Goal: Task Accomplishment & Management: Manage account settings

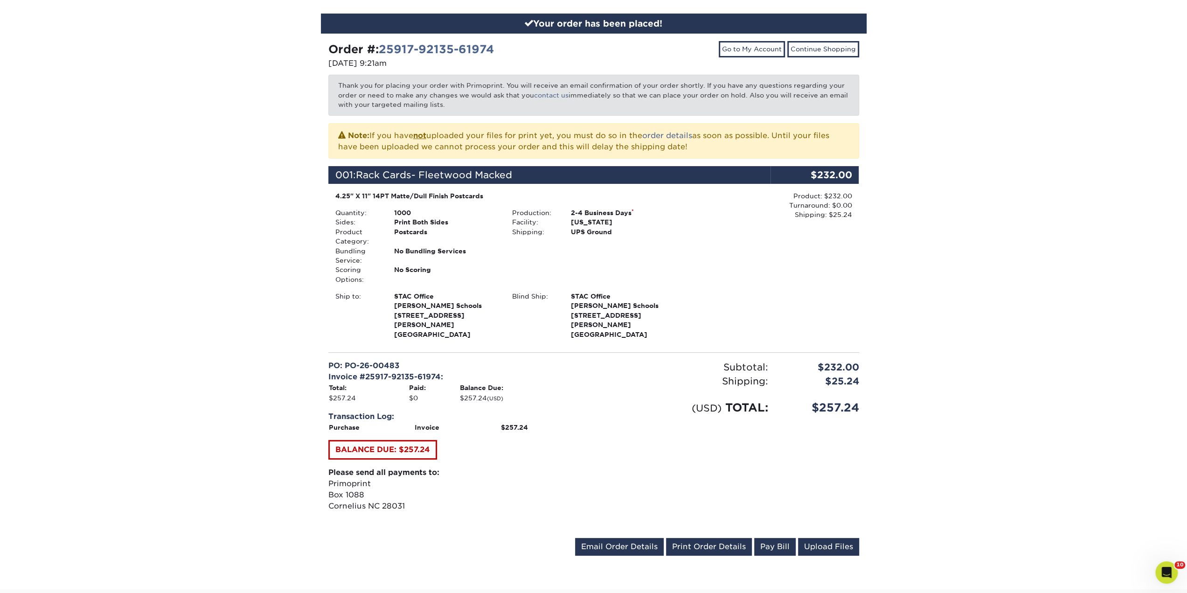
scroll to position [187, 0]
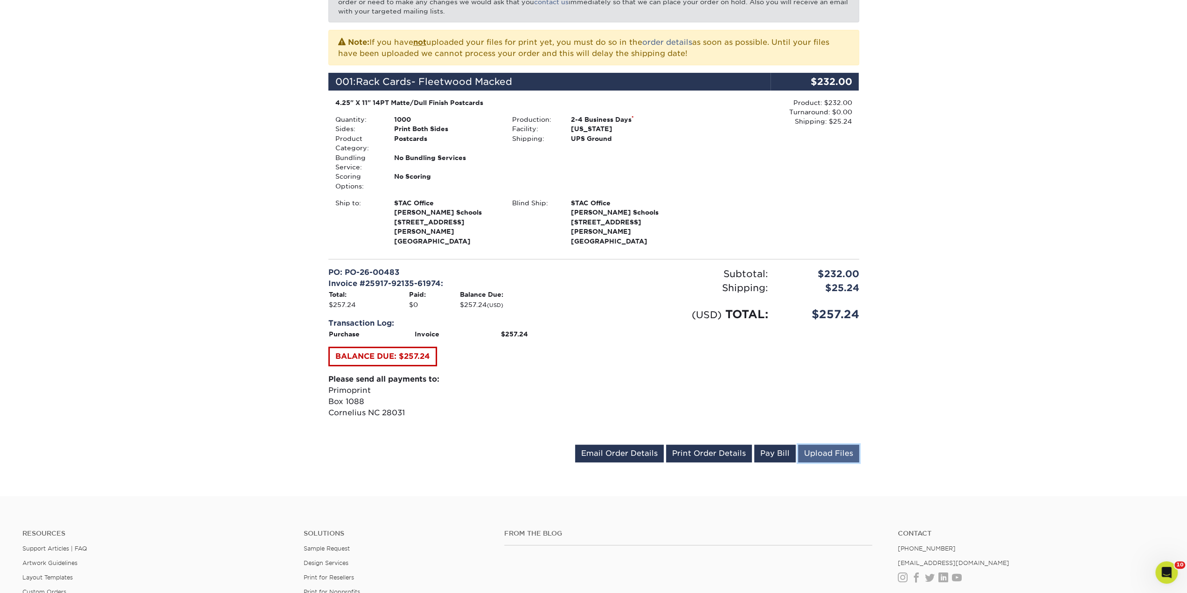
click at [823, 450] on link "Upload Files" at bounding box center [828, 453] width 61 height 18
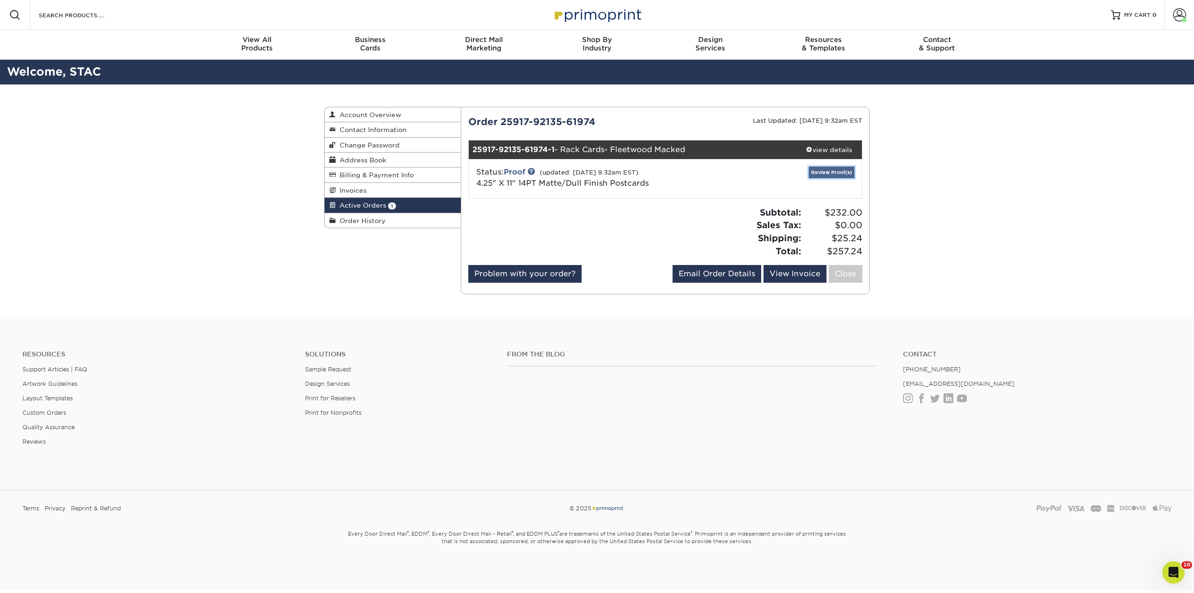
click at [829, 170] on link "Review Proof(s)" at bounding box center [832, 172] width 46 height 12
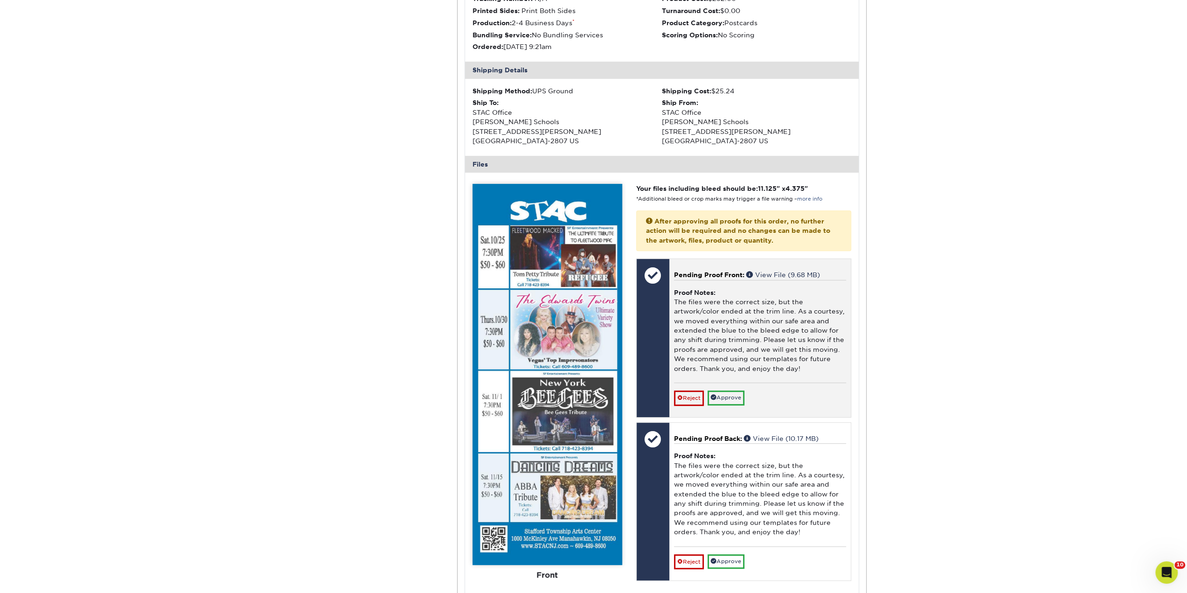
scroll to position [280, 0]
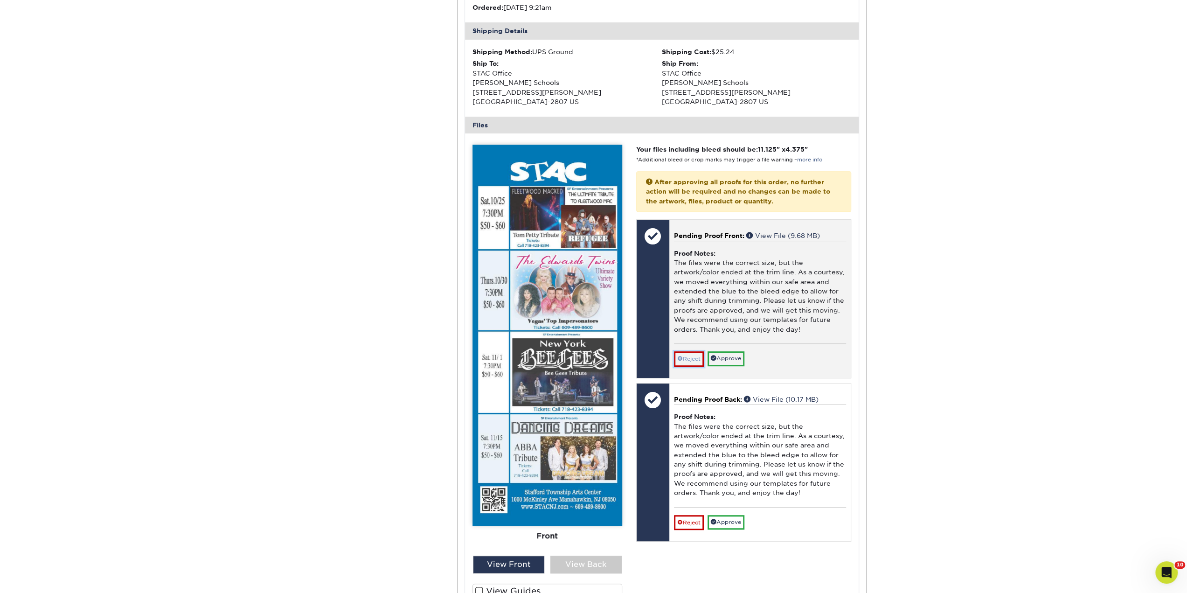
click at [685, 355] on link "Reject" at bounding box center [689, 358] width 30 height 15
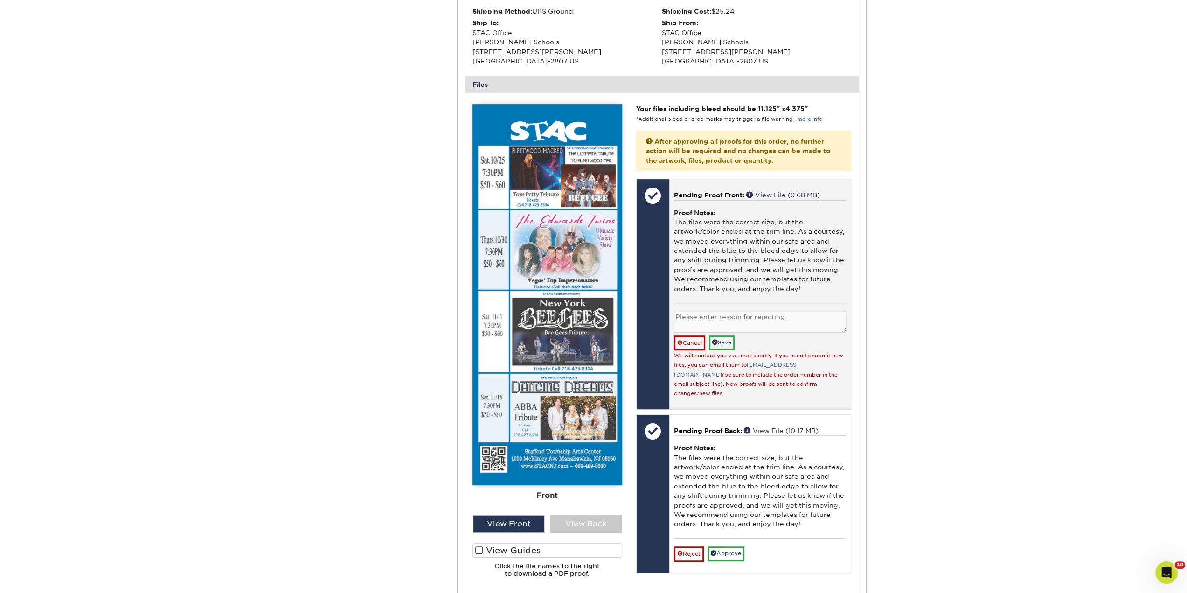
scroll to position [373, 0]
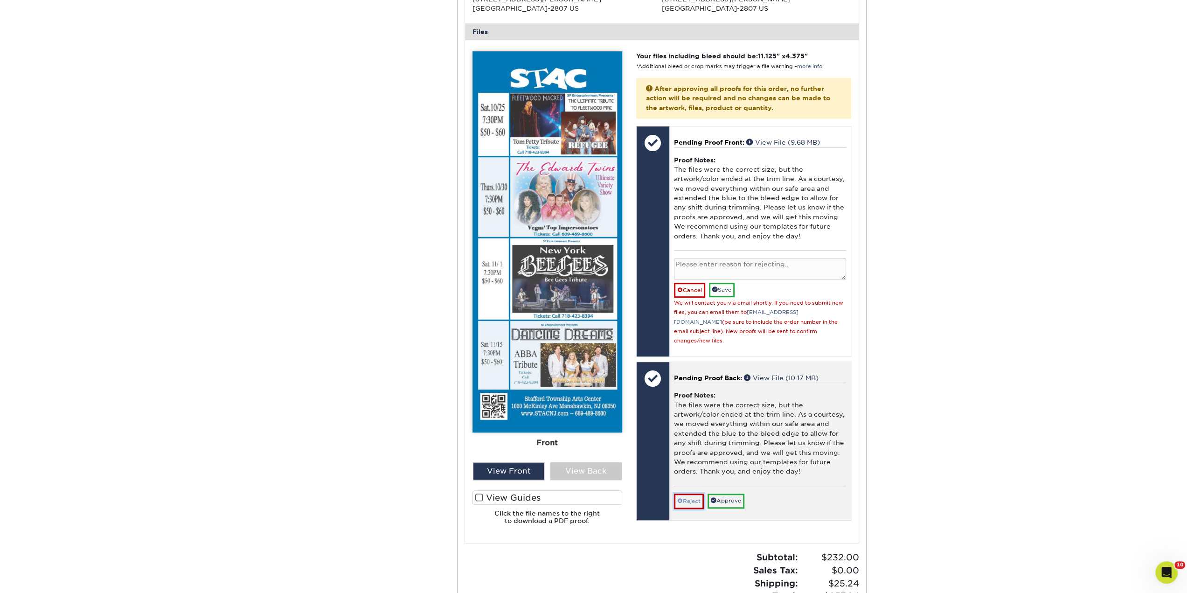
click at [687, 494] on link "Reject" at bounding box center [689, 500] width 30 height 15
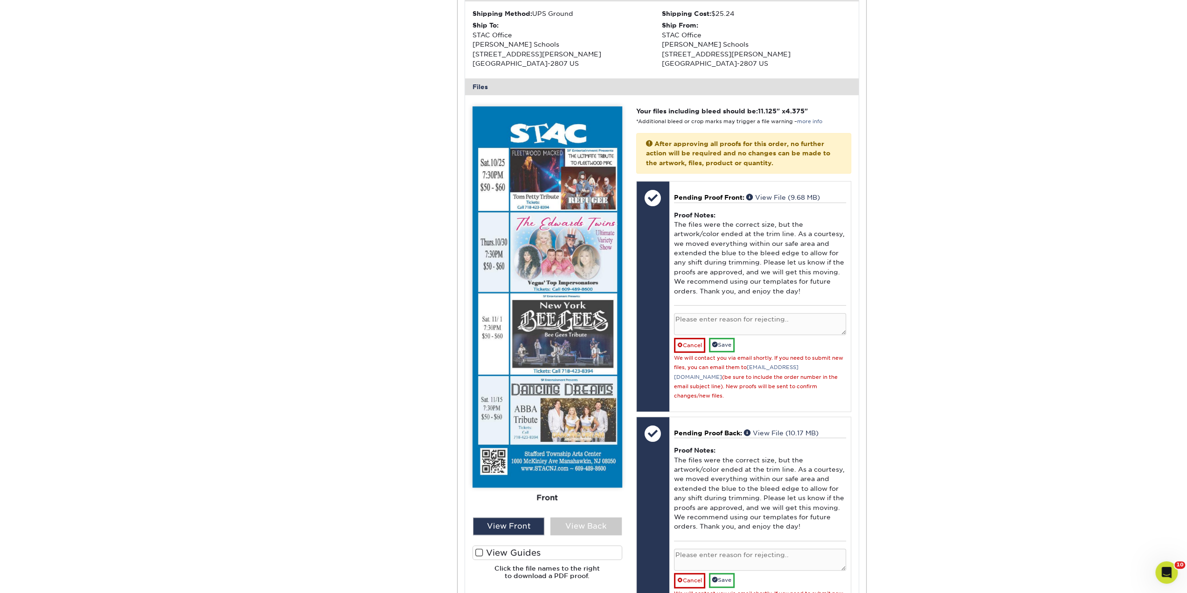
scroll to position [326, 0]
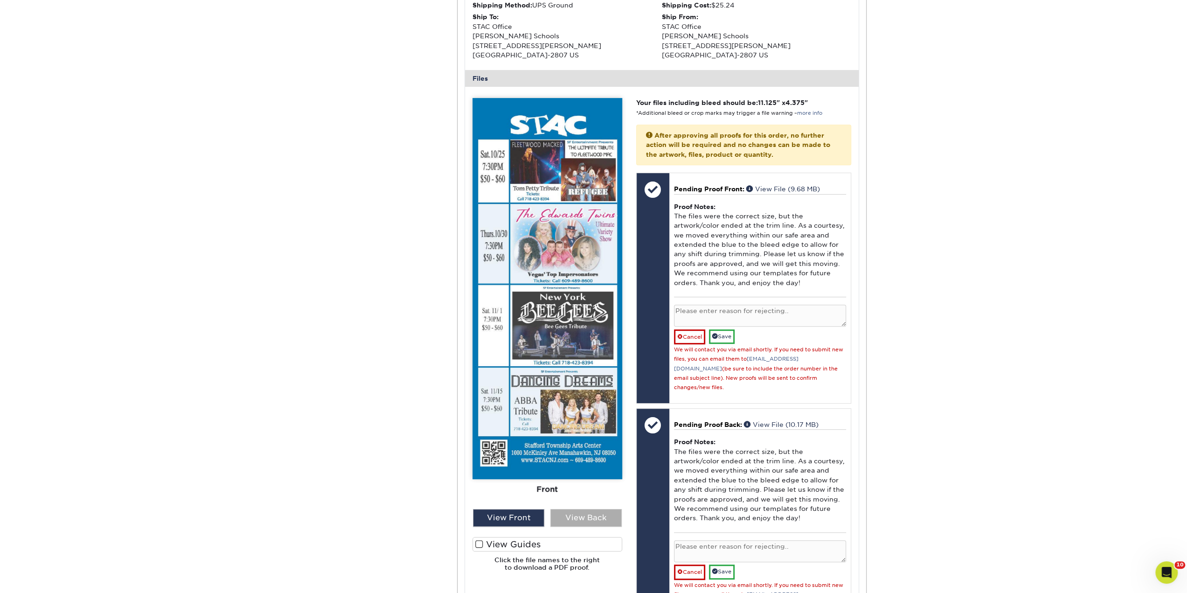
click at [574, 521] on div "View Back" at bounding box center [585, 518] width 71 height 18
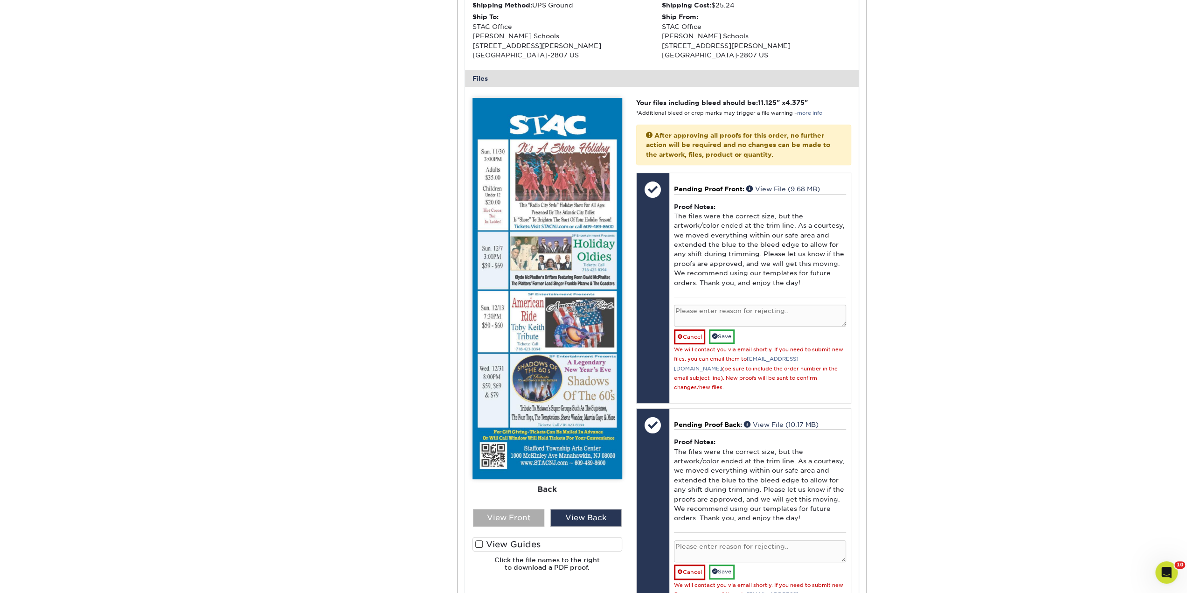
click at [537, 514] on div "View Front" at bounding box center [508, 518] width 71 height 18
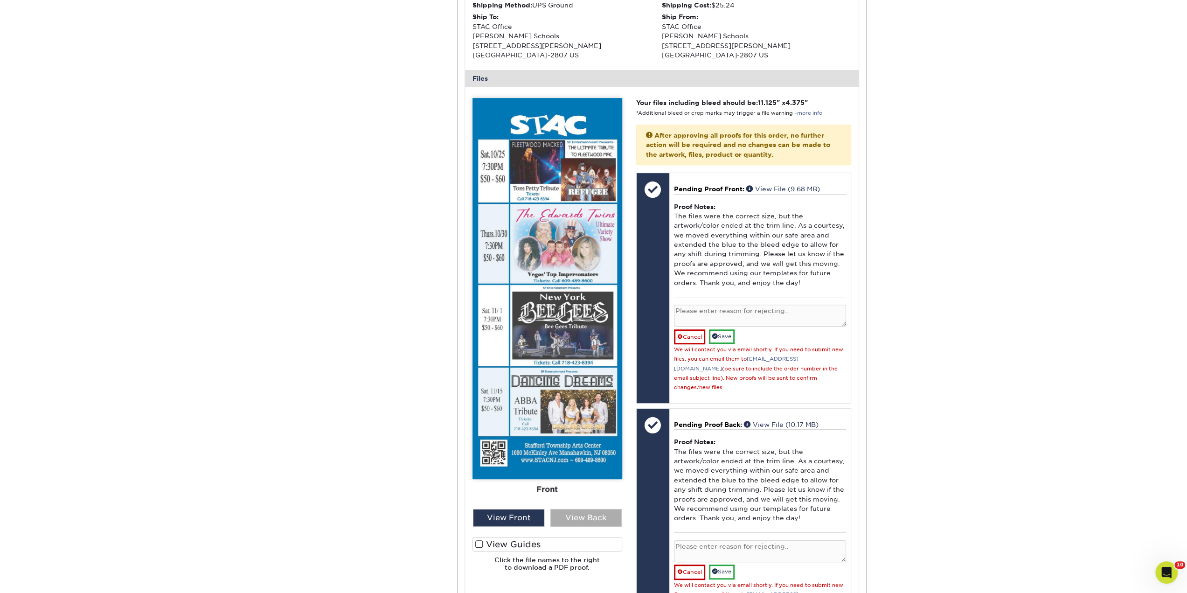
click at [575, 517] on div "View Back" at bounding box center [585, 518] width 71 height 18
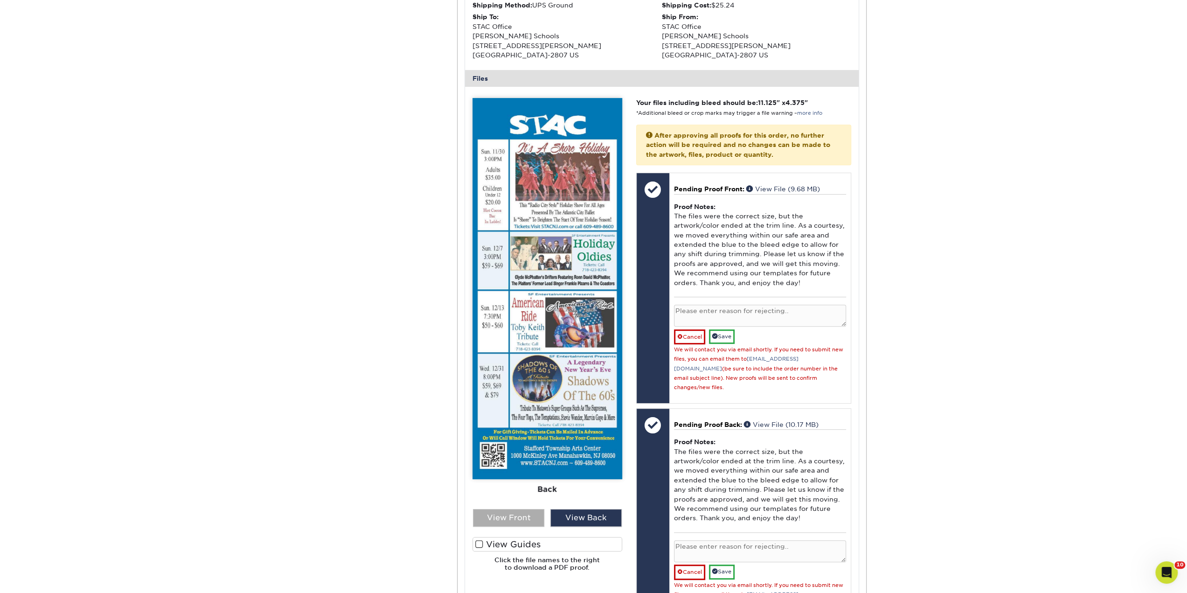
click at [535, 516] on div "View Front" at bounding box center [508, 518] width 71 height 18
